Goal: Transaction & Acquisition: Download file/media

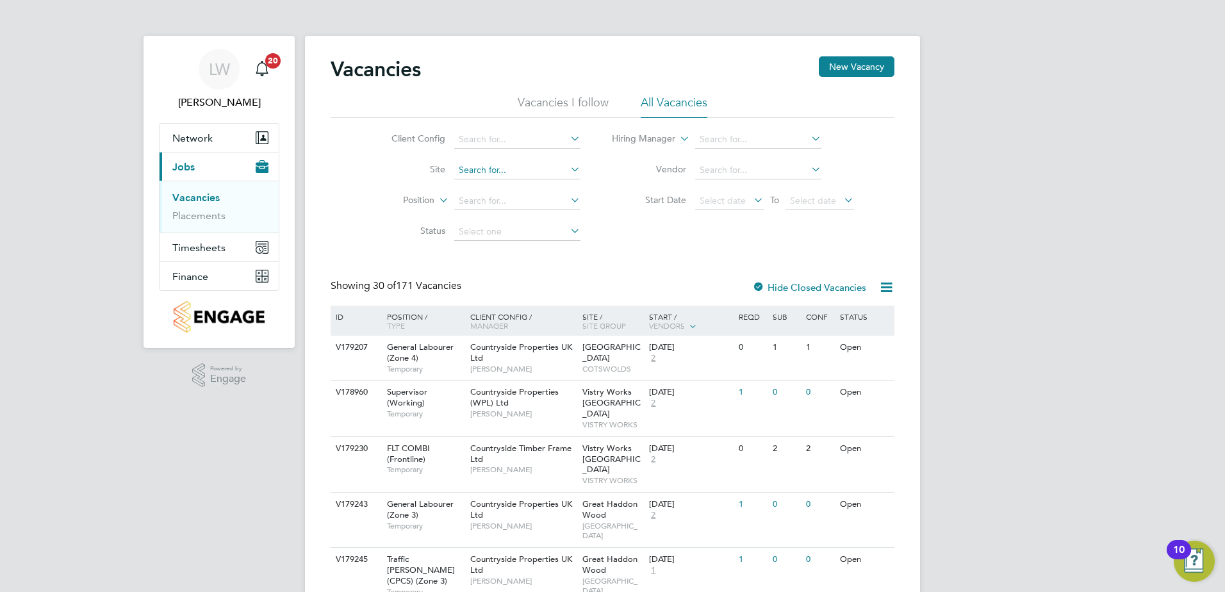
click at [530, 167] on input at bounding box center [517, 171] width 126 height 18
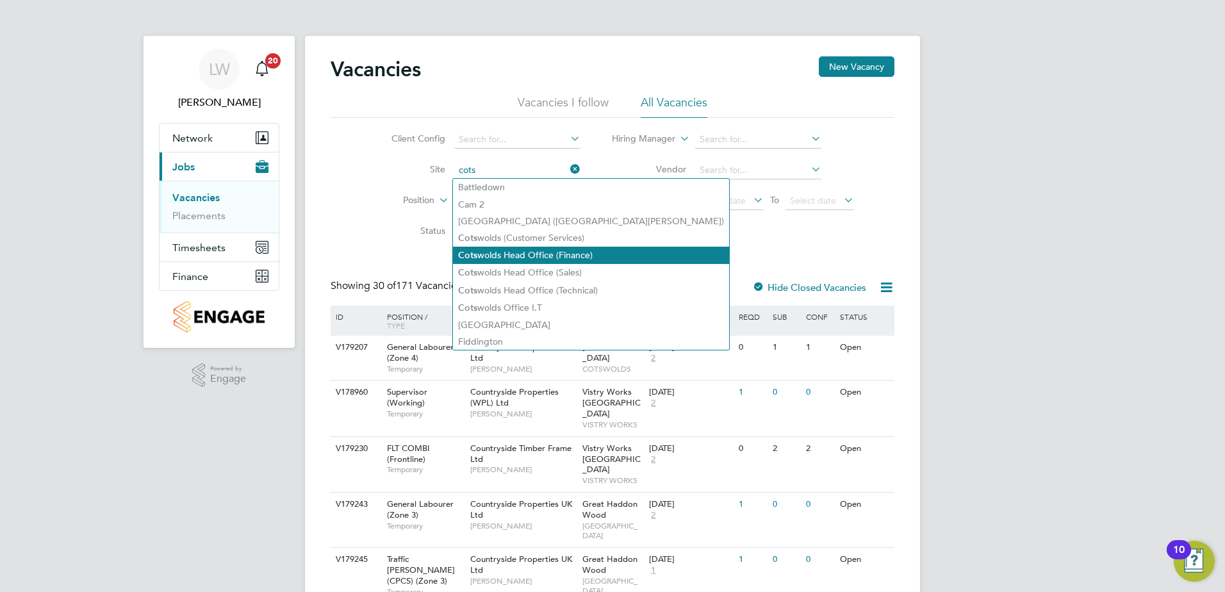
click at [523, 259] on li "Cots wolds Head Office (Finance)" at bounding box center [591, 255] width 276 height 17
type input "Cotswolds Head Office (Finance)"
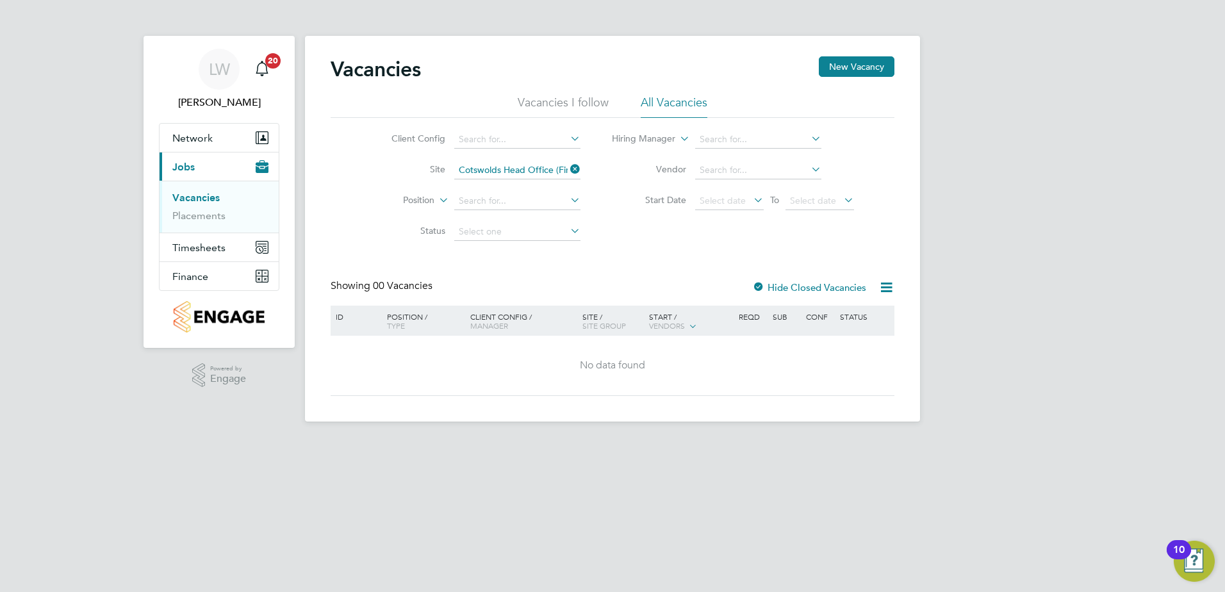
click at [568, 169] on icon at bounding box center [568, 169] width 0 height 18
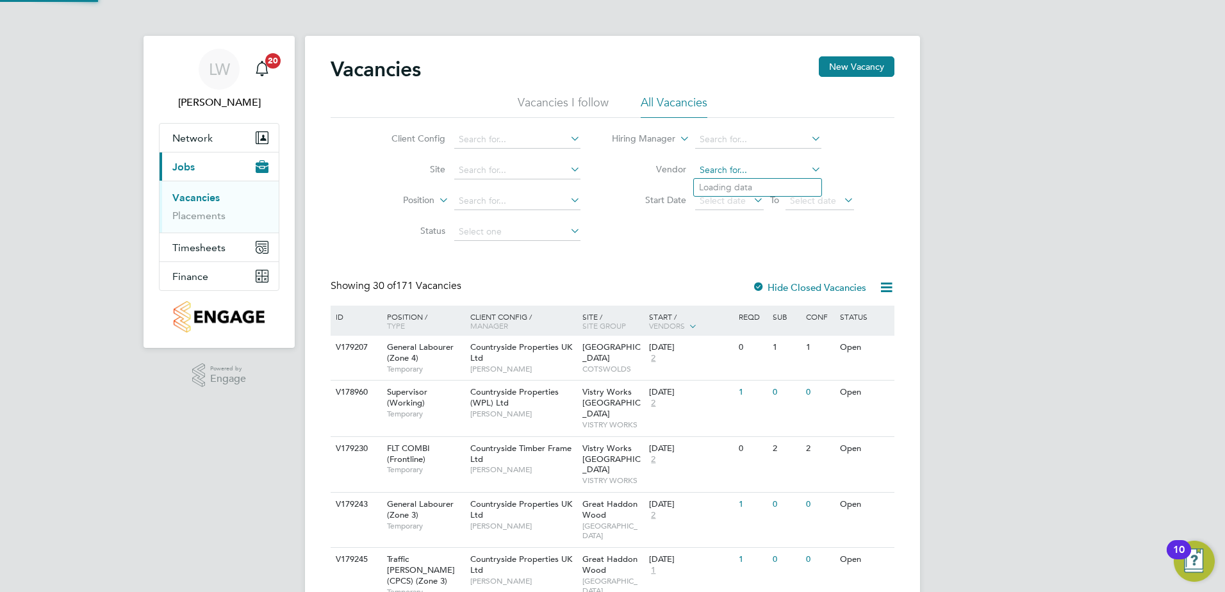
click at [723, 172] on input at bounding box center [758, 171] width 126 height 18
click at [770, 188] on li "Hay s Specialist Recruitment Limited" at bounding box center [772, 187] width 156 height 17
type input "[PERSON_NAME] Specialist Recruitment Limited"
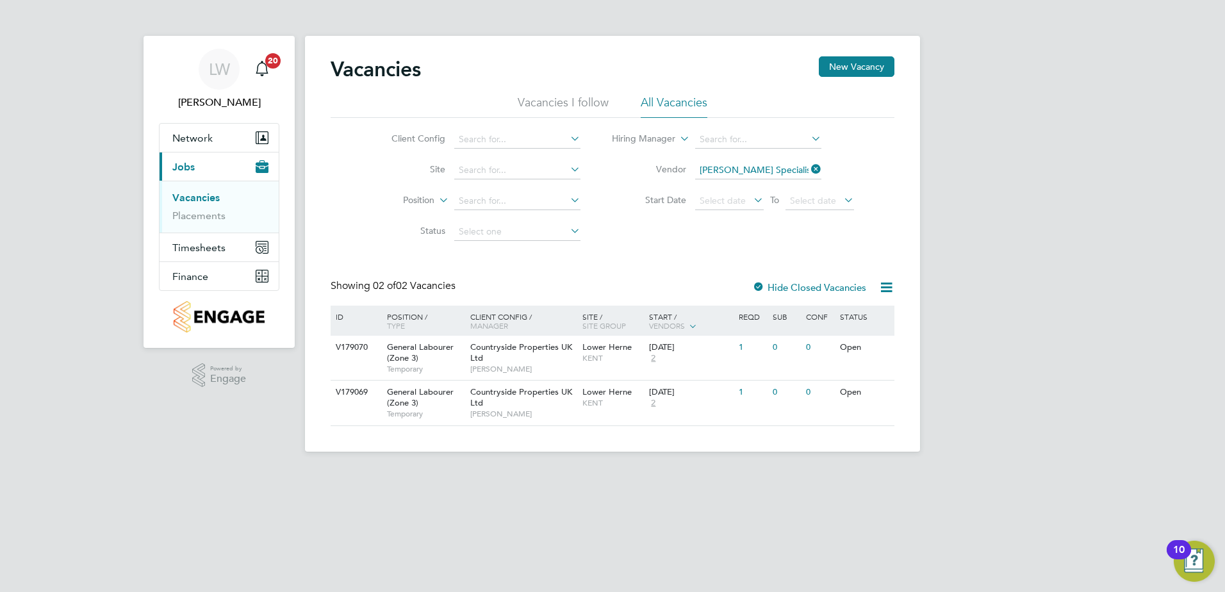
click at [885, 288] on icon at bounding box center [887, 287] width 16 height 16
click at [193, 218] on link "Placements" at bounding box center [198, 216] width 53 height 12
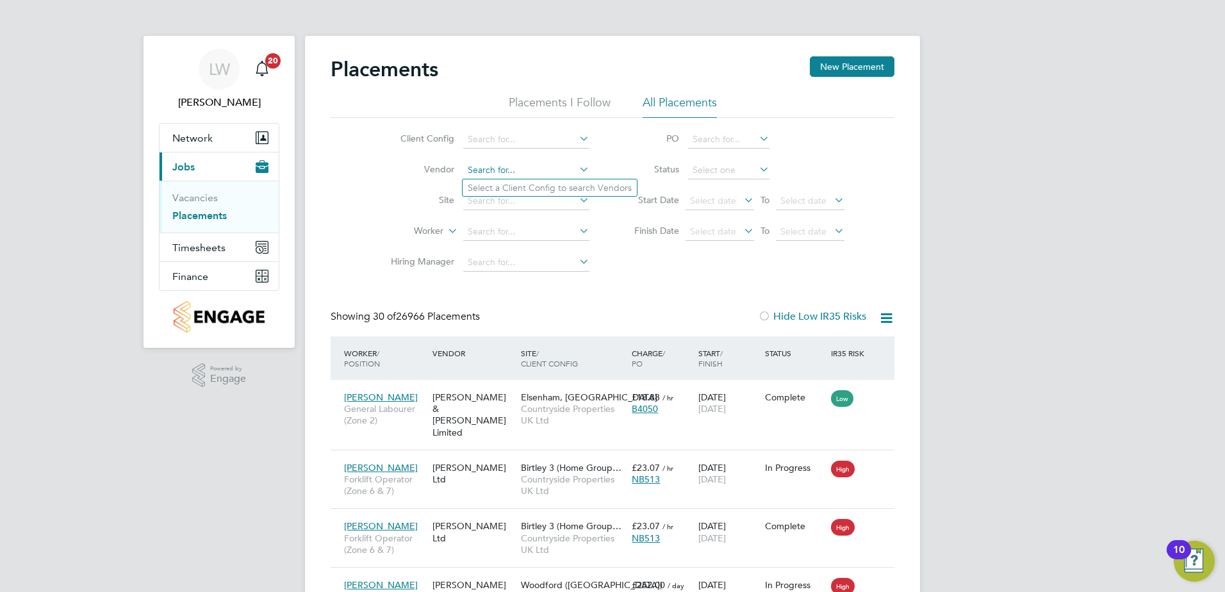
click at [529, 176] on input at bounding box center [526, 171] width 126 height 18
type input "h"
click at [681, 276] on div "Client Config Vendor Site Worker Hiring Manager PO Status Start Date Select dat…" at bounding box center [613, 198] width 564 height 160
click at [528, 169] on input at bounding box center [526, 171] width 126 height 18
click at [577, 165] on icon at bounding box center [577, 169] width 0 height 18
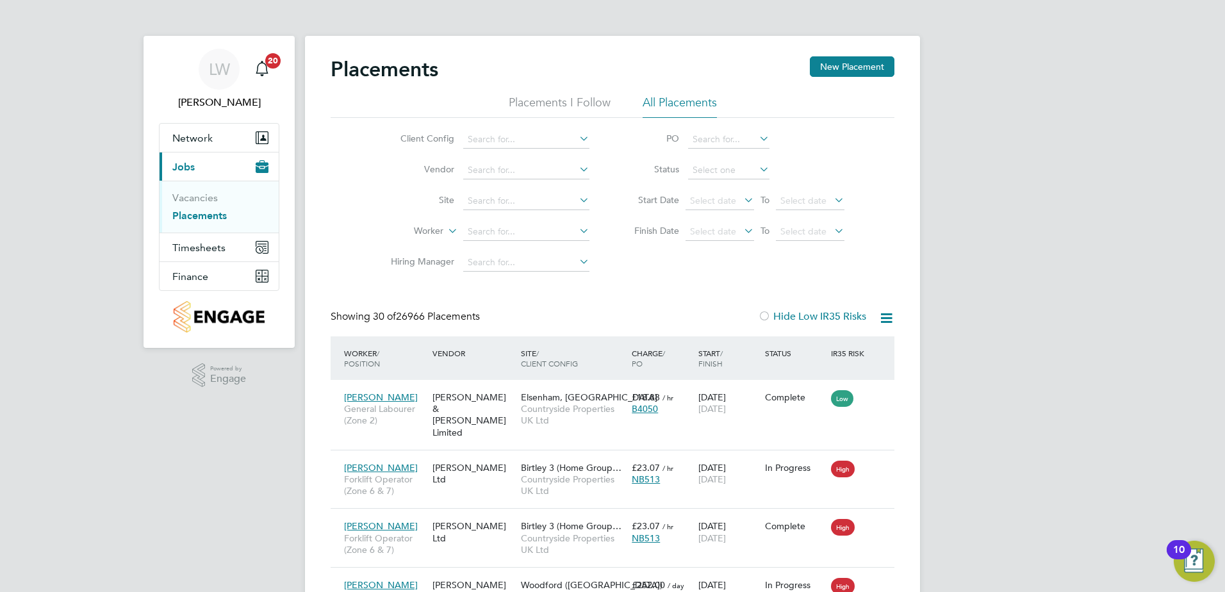
click at [577, 165] on icon at bounding box center [577, 169] width 0 height 18
click at [219, 283] on button "Finance" at bounding box center [219, 276] width 119 height 28
click at [204, 258] on link "Invoices & Credit Notes" at bounding box center [212, 261] width 80 height 25
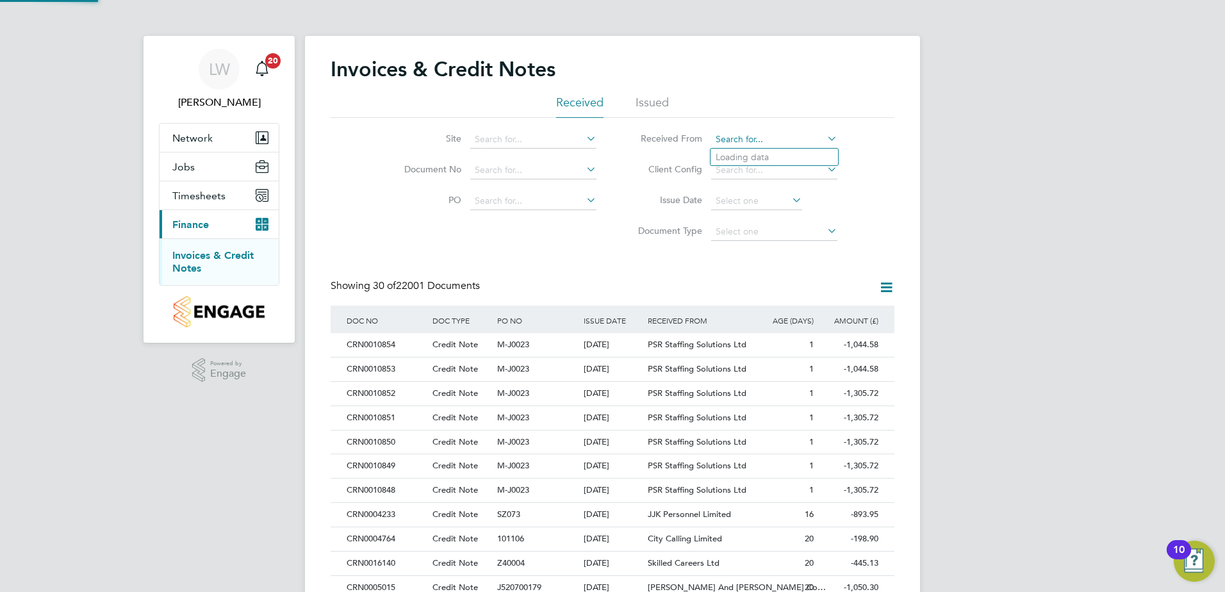
click at [804, 133] on input at bounding box center [774, 140] width 126 height 18
click at [807, 155] on li "Hay s Specialist Recruitment Limited" at bounding box center [789, 157] width 156 height 17
type input "[PERSON_NAME] Specialist Recruitment Limited"
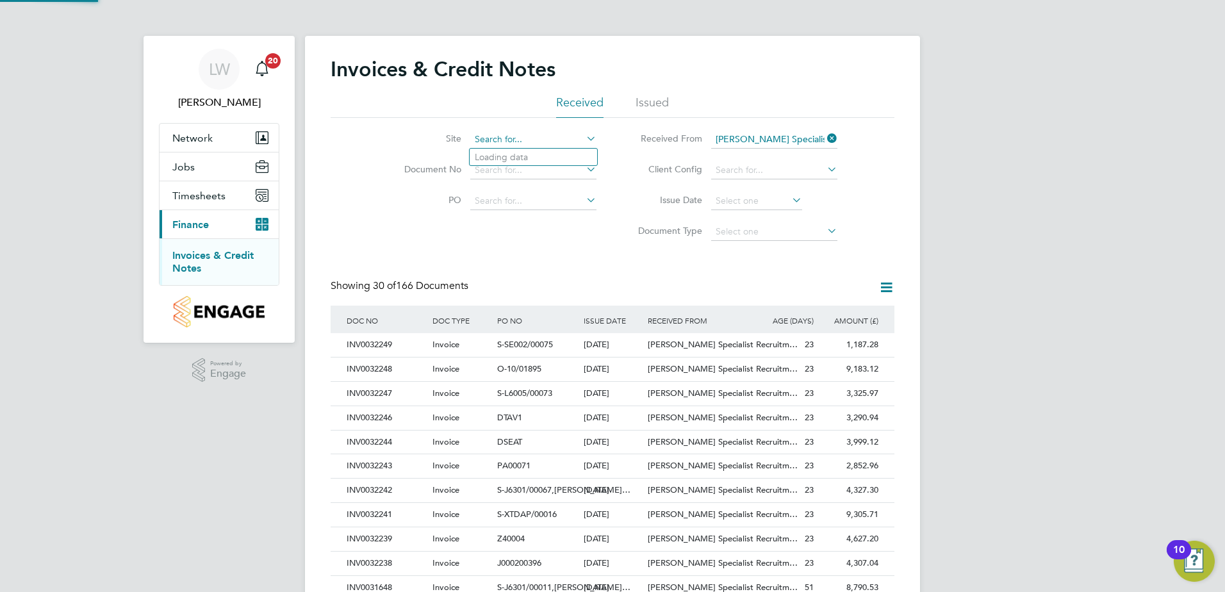
click at [554, 132] on input at bounding box center [533, 140] width 126 height 18
click at [520, 231] on li "Cotsw olds Head Office (Finance)" at bounding box center [608, 224] width 276 height 17
type input "Cotswolds Head Office (Finance)"
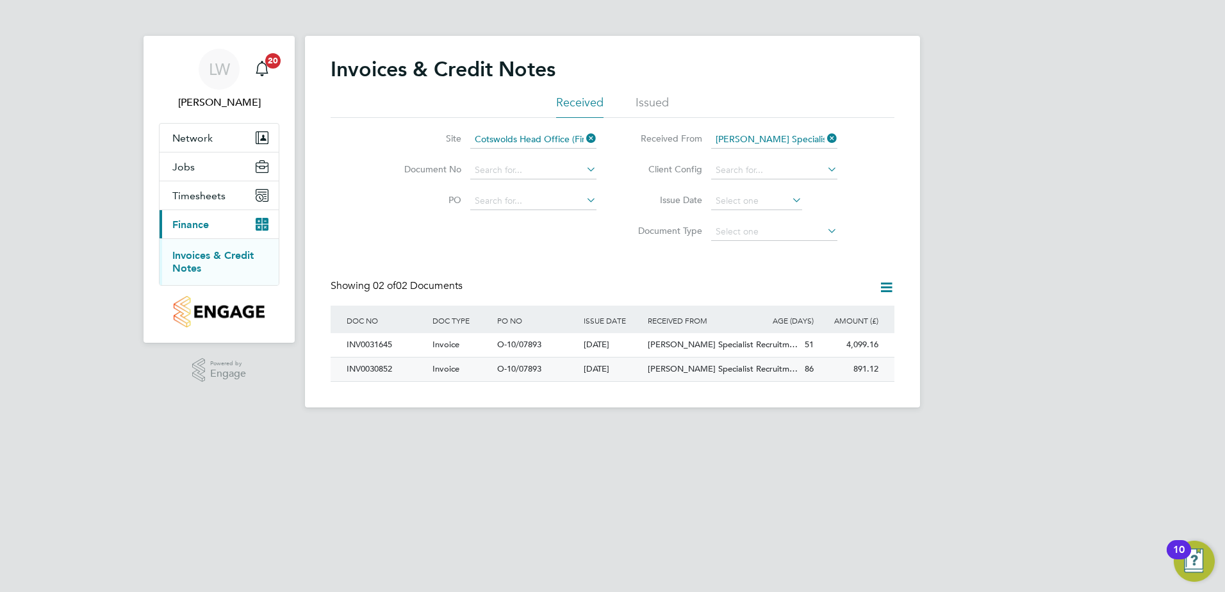
click at [517, 371] on span "O-10/07893" at bounding box center [519, 368] width 44 height 11
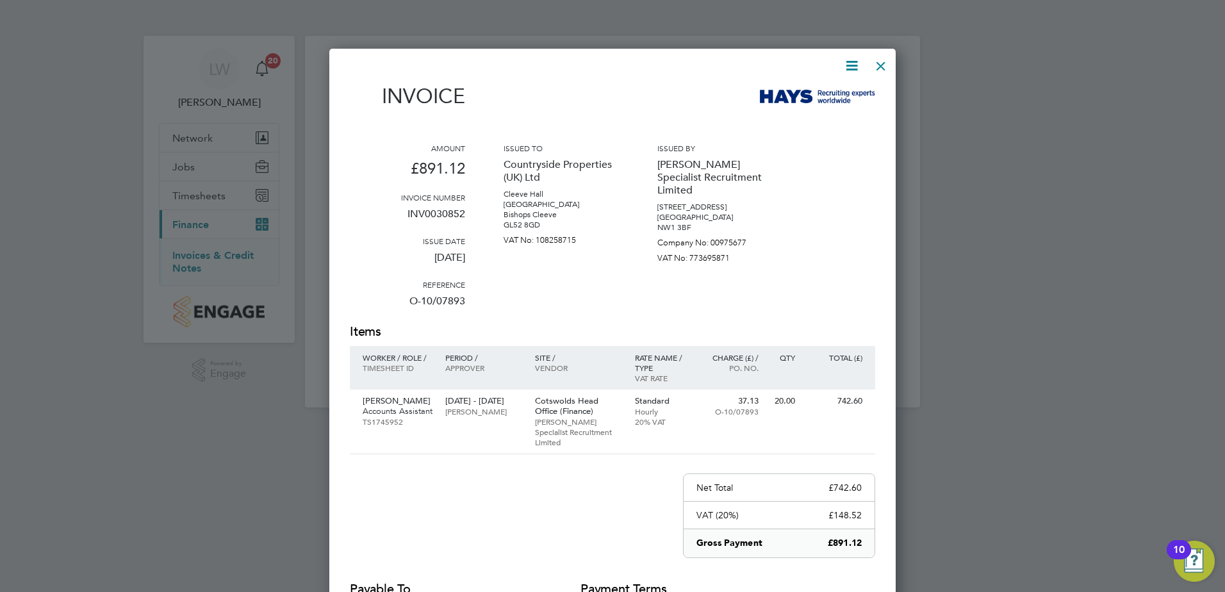
click at [883, 64] on div at bounding box center [881, 62] width 23 height 23
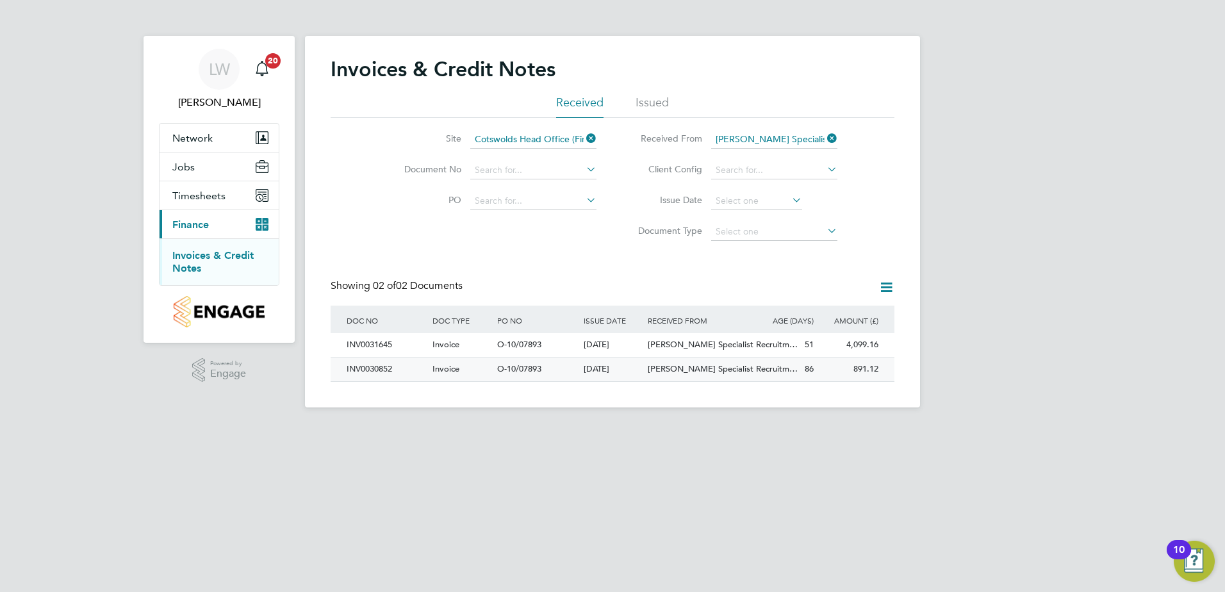
click at [656, 370] on span "[PERSON_NAME] Specialist Recruitm…" at bounding box center [723, 368] width 150 height 11
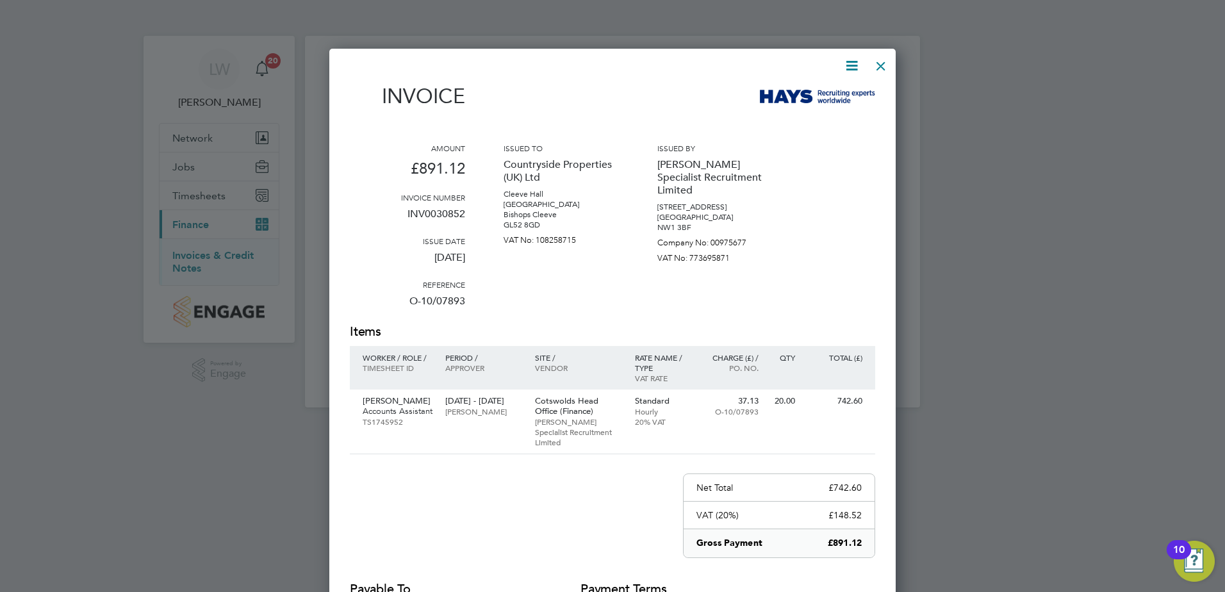
click at [860, 63] on icon at bounding box center [852, 66] width 16 height 16
click at [855, 65] on icon at bounding box center [852, 66] width 16 height 16
click at [858, 62] on icon at bounding box center [852, 66] width 16 height 16
click at [834, 96] on li "Download Invoice" at bounding box center [813, 96] width 88 height 18
click at [879, 65] on div at bounding box center [881, 62] width 23 height 23
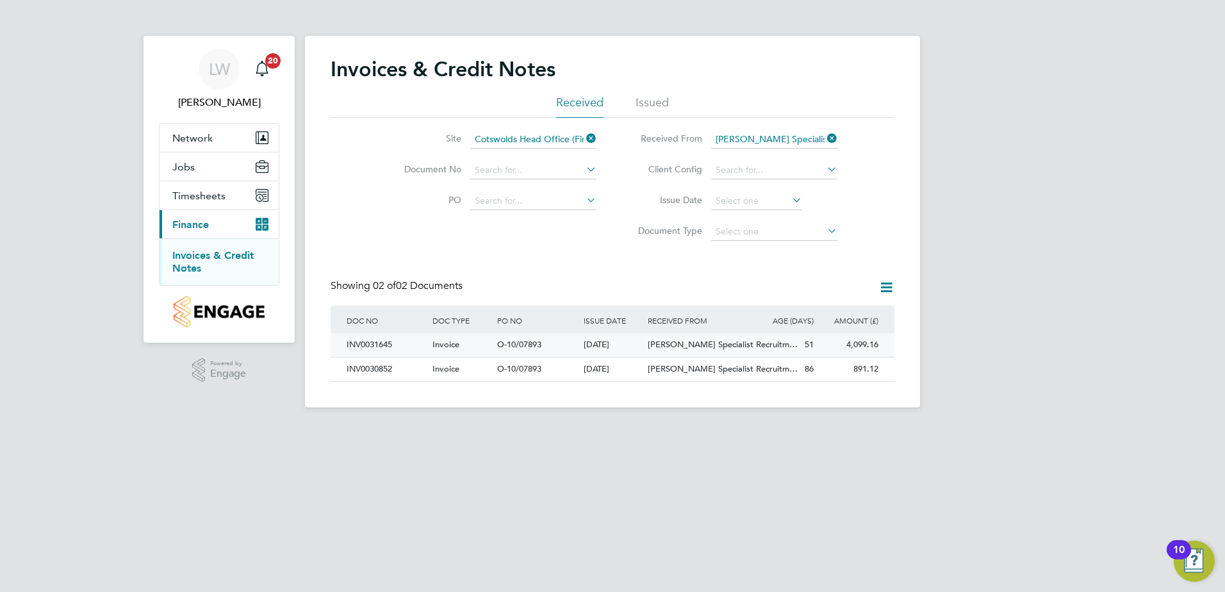
click at [524, 347] on span "O-10/07893" at bounding box center [519, 344] width 44 height 11
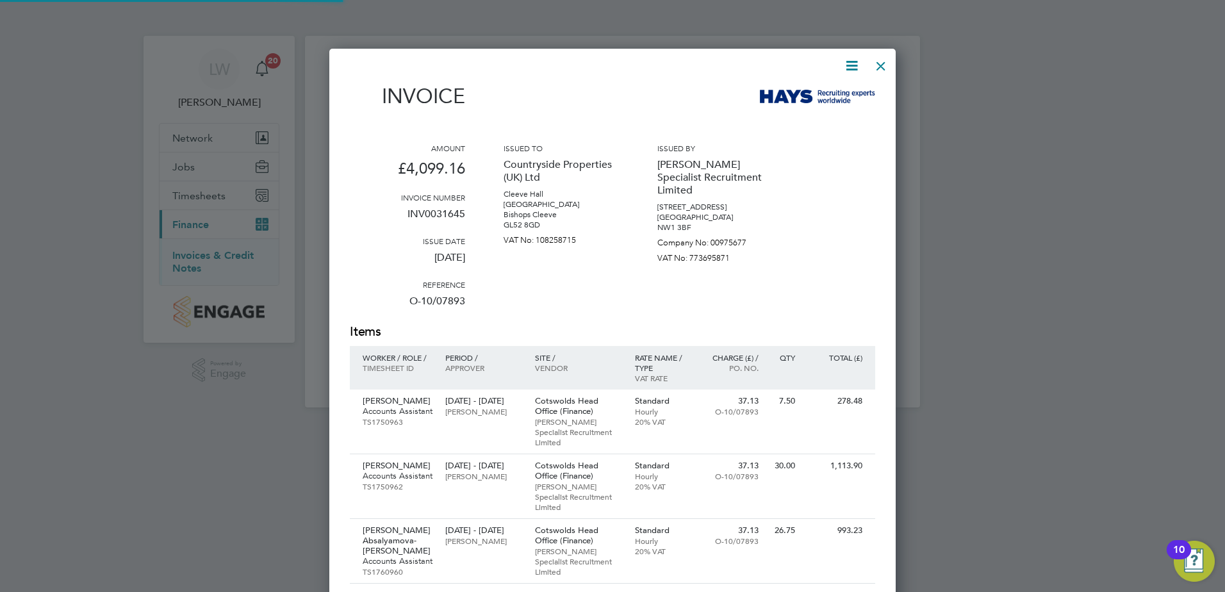
scroll to position [847, 567]
click at [858, 63] on icon at bounding box center [852, 66] width 16 height 16
click at [820, 99] on li "Download Invoice" at bounding box center [813, 96] width 88 height 18
click at [854, 71] on icon at bounding box center [852, 66] width 16 height 16
click at [832, 87] on li "Download Invoice" at bounding box center [813, 96] width 88 height 18
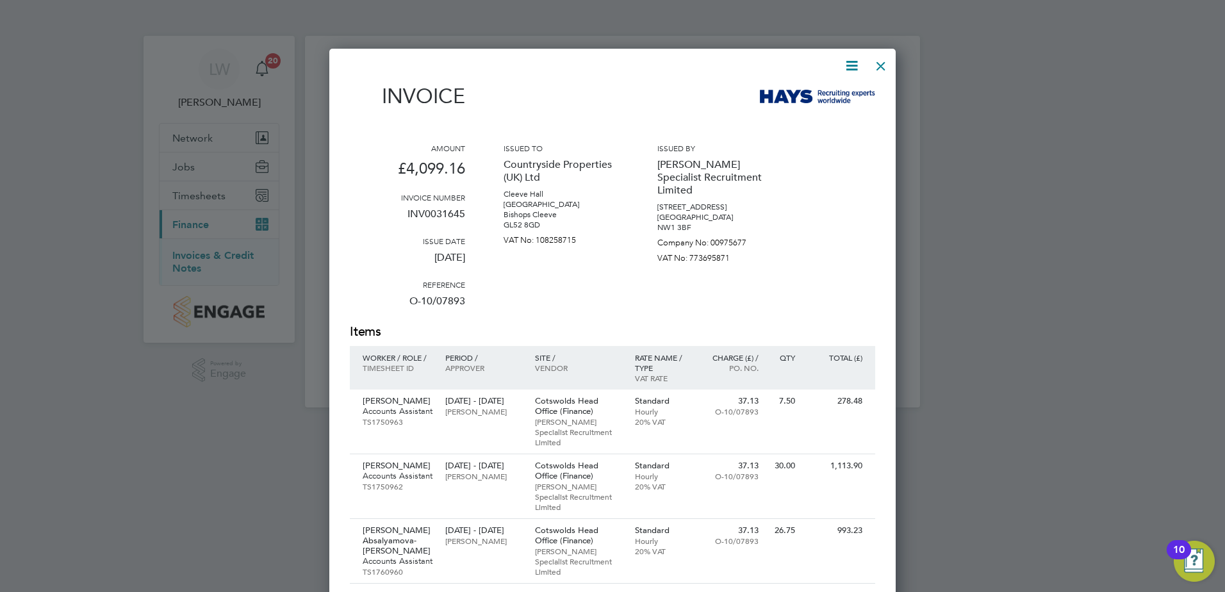
click at [881, 67] on div at bounding box center [881, 62] width 23 height 23
